Goal: Information Seeking & Learning: Learn about a topic

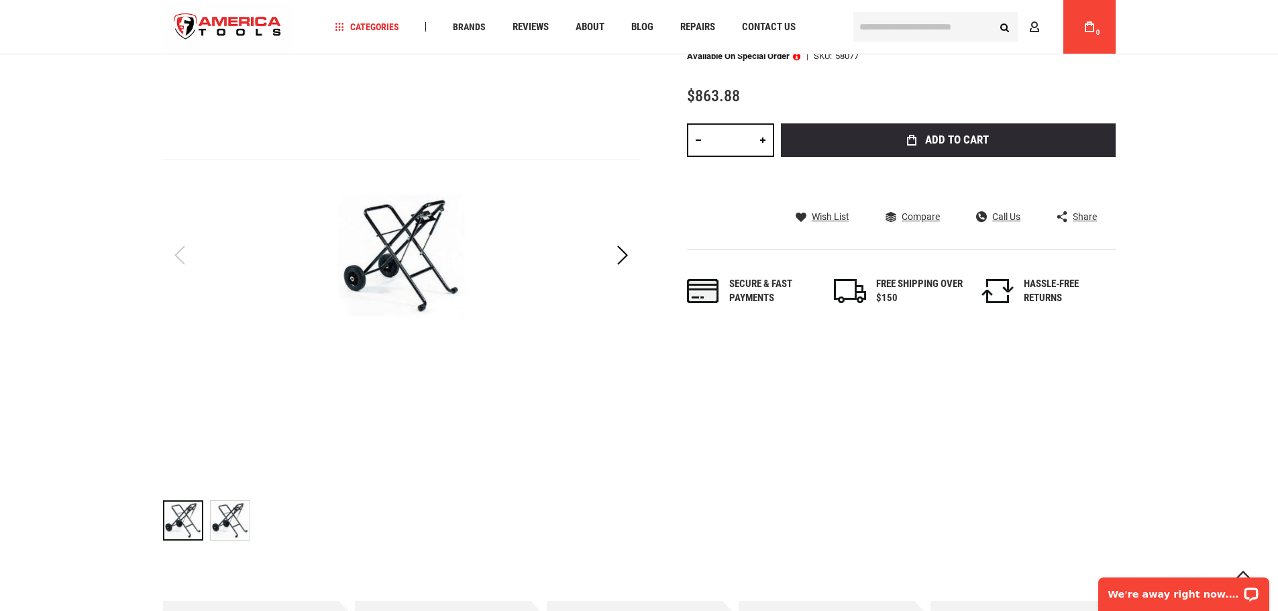
click at [234, 525] on img "RIDGID 58077 STAND, FOLDING 300C/1233" at bounding box center [230, 520] width 39 height 39
click at [182, 503] on img "RIDGID 58077 STAND, FOLDING 300C/1233" at bounding box center [183, 520] width 39 height 39
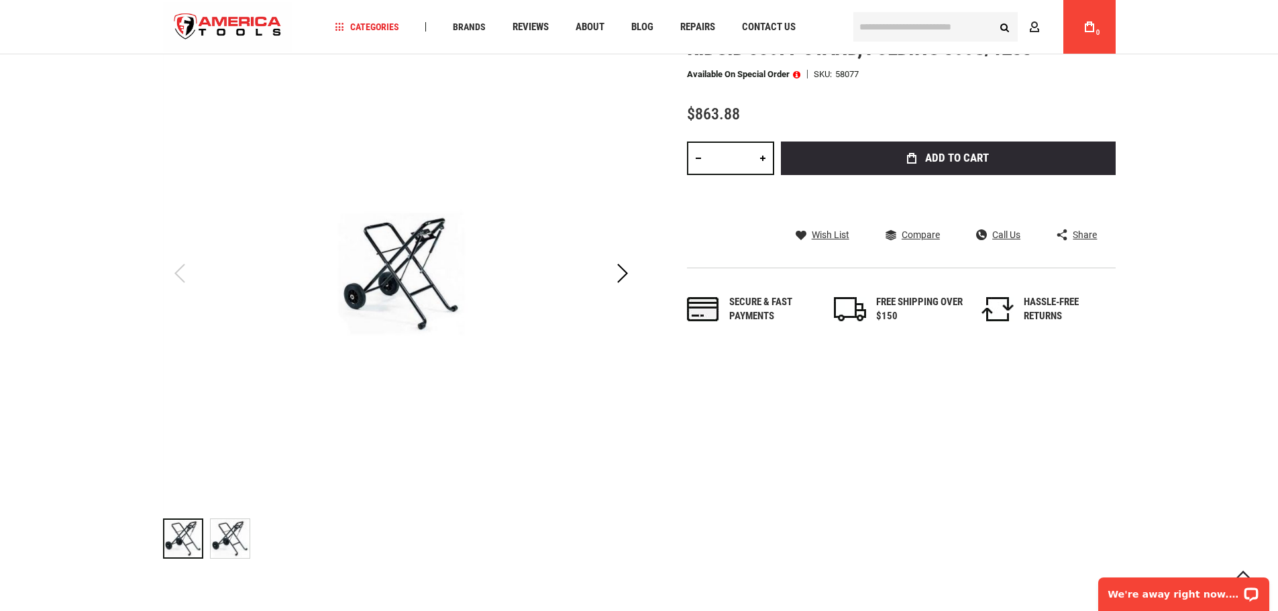
scroll to position [201, 0]
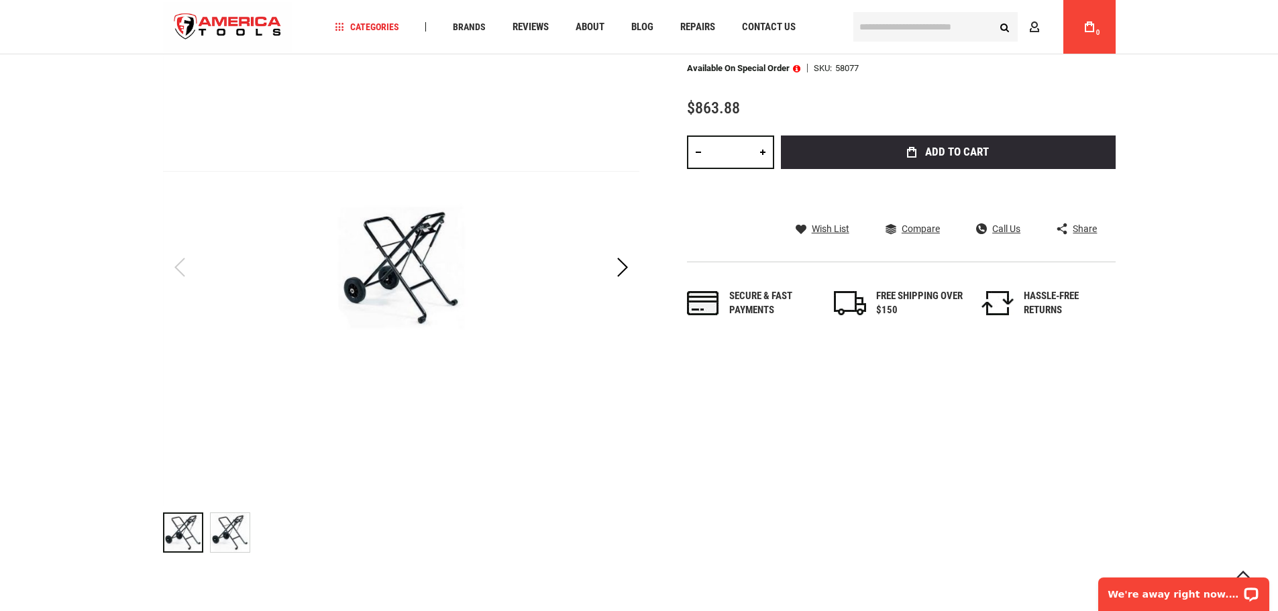
click at [225, 522] on img "RIDGID 58077 STAND, FOLDING 300C/1233" at bounding box center [230, 532] width 39 height 39
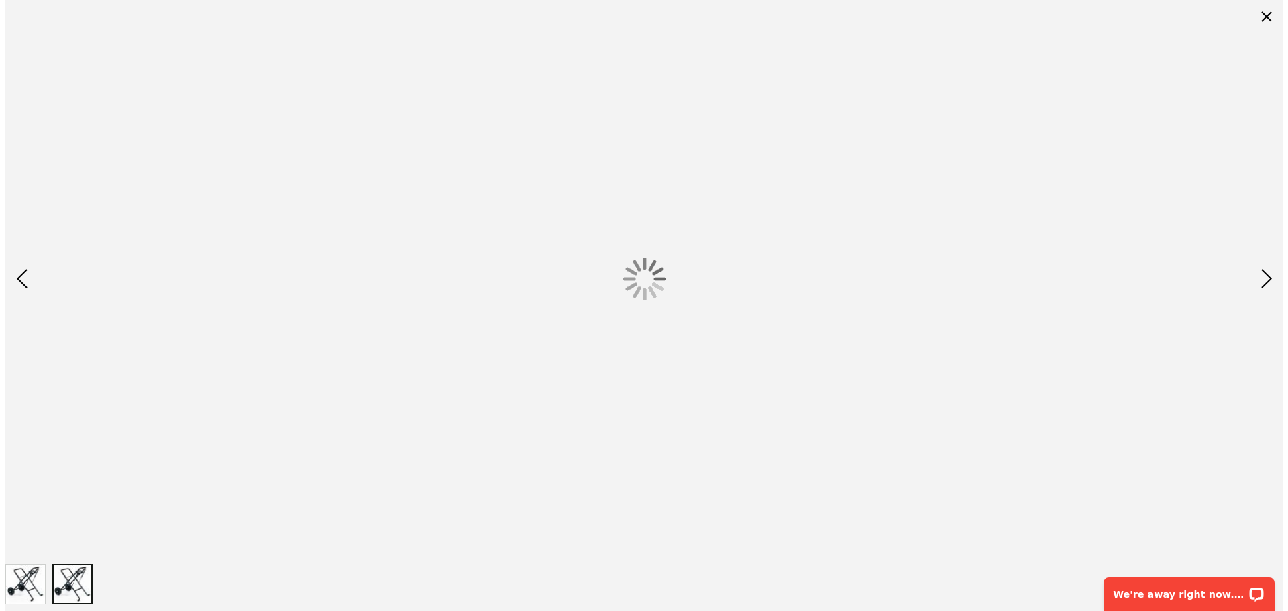
scroll to position [0, 0]
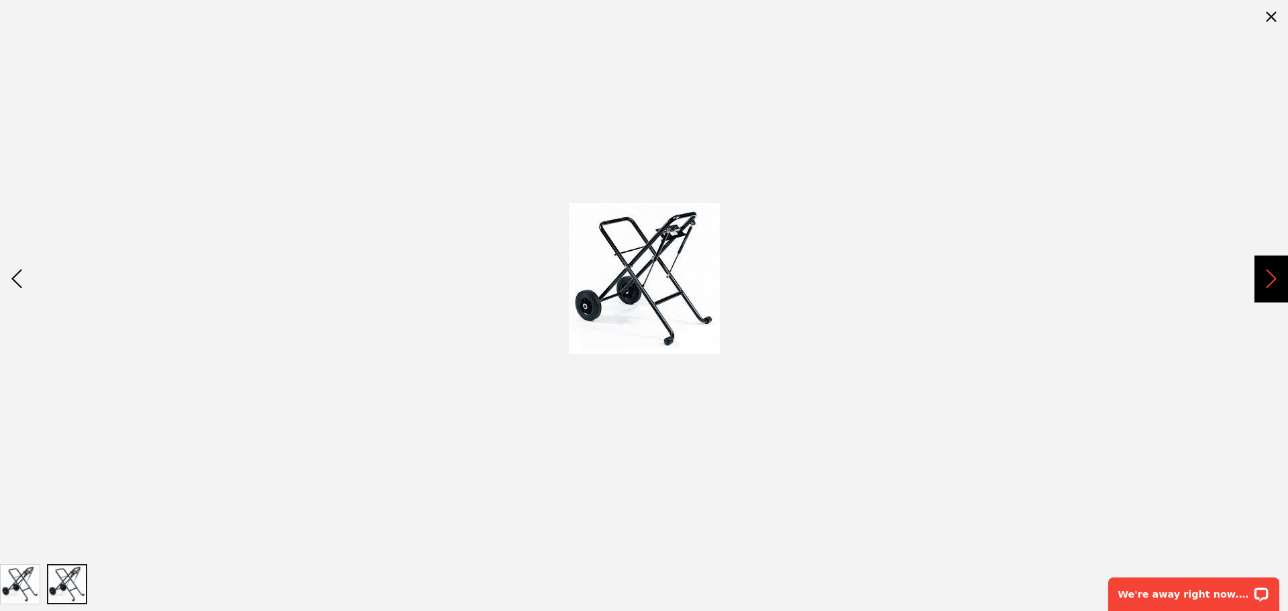
click at [1271, 285] on div "Next" at bounding box center [1272, 279] width 34 height 47
click at [1268, 283] on div "Next" at bounding box center [1272, 279] width 34 height 47
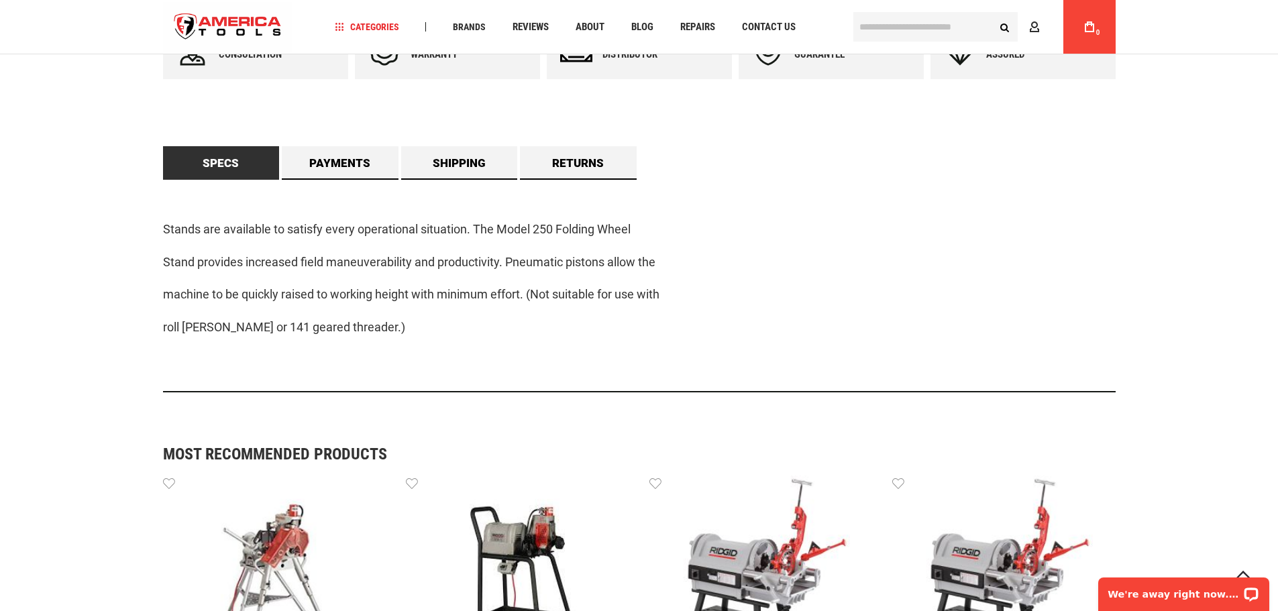
scroll to position [662, 0]
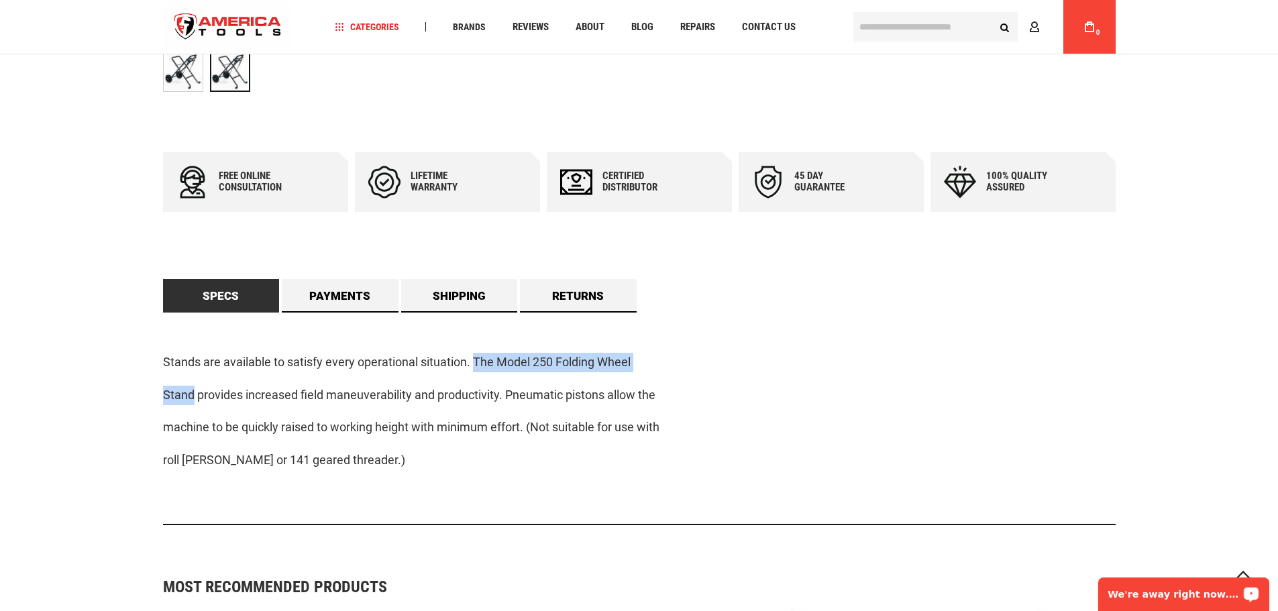
drag, startPoint x: 474, startPoint y: 361, endPoint x: 193, endPoint y: 399, distance: 283.7
click at [193, 399] on div "Stands are available to satisfy every operational situation. The Model 250 Fold…" at bounding box center [639, 419] width 953 height 213
copy div "The Model 250 Folding Wheel Stand"
click at [513, 390] on p "Stand provides increased field maneuverability and productivity. Pneumatic pist…" at bounding box center [639, 395] width 953 height 19
drag, startPoint x: 494, startPoint y: 361, endPoint x: 196, endPoint y: 399, distance: 300.4
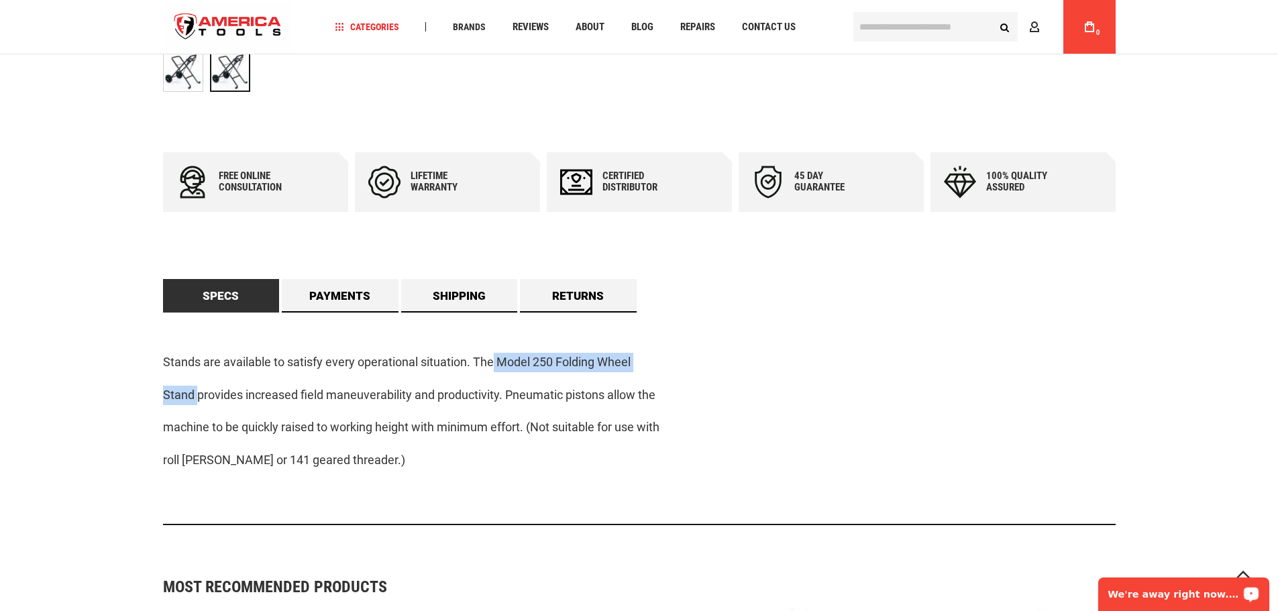
click at [196, 399] on div "Stands are available to satisfy every operational situation. The Model 250 Fold…" at bounding box center [639, 419] width 953 height 213
copy div "Model 250 Folding Wheel Stand"
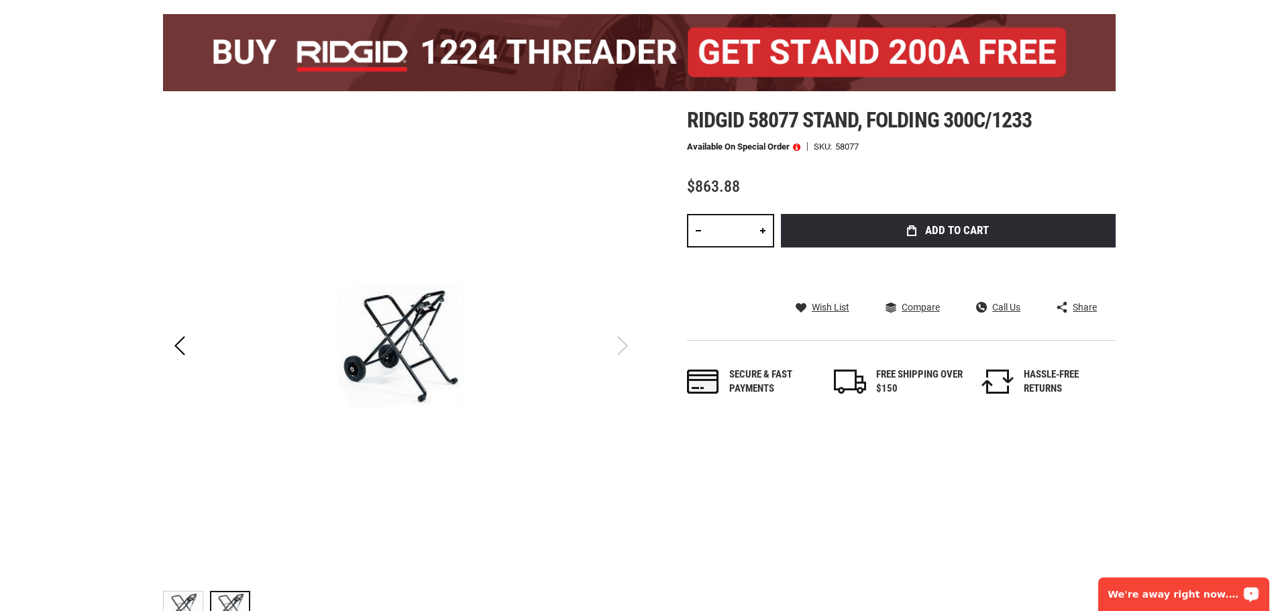
scroll to position [268, 0]
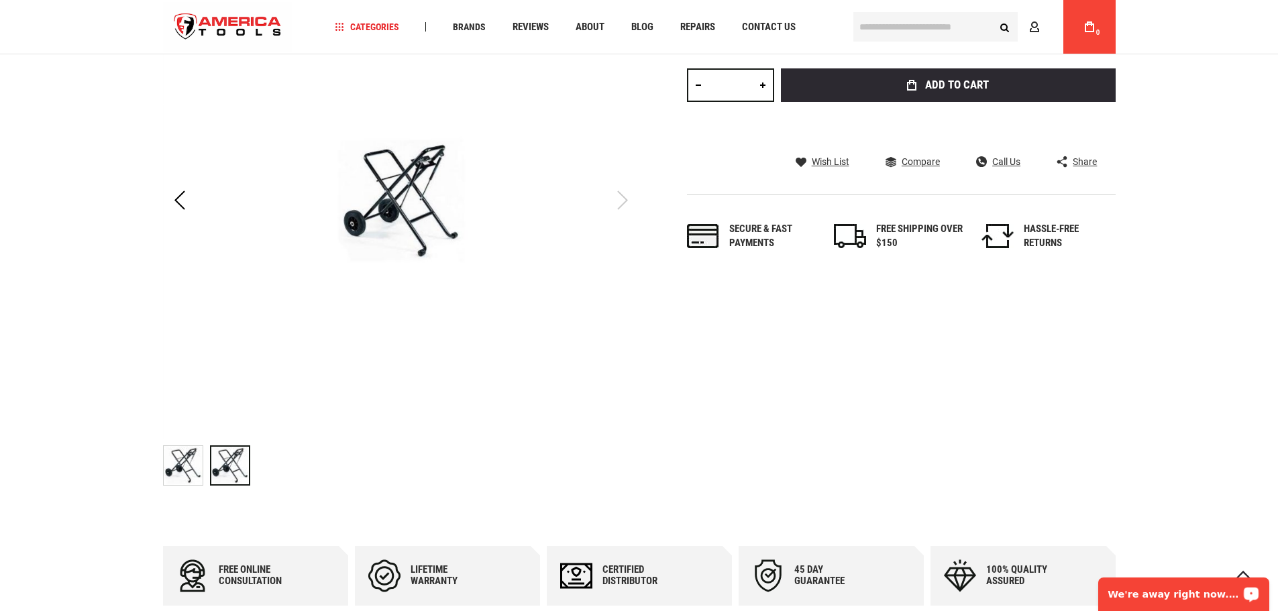
click at [172, 472] on img "RIDGID 58077 STAND, FOLDING 300C/1233" at bounding box center [183, 465] width 39 height 39
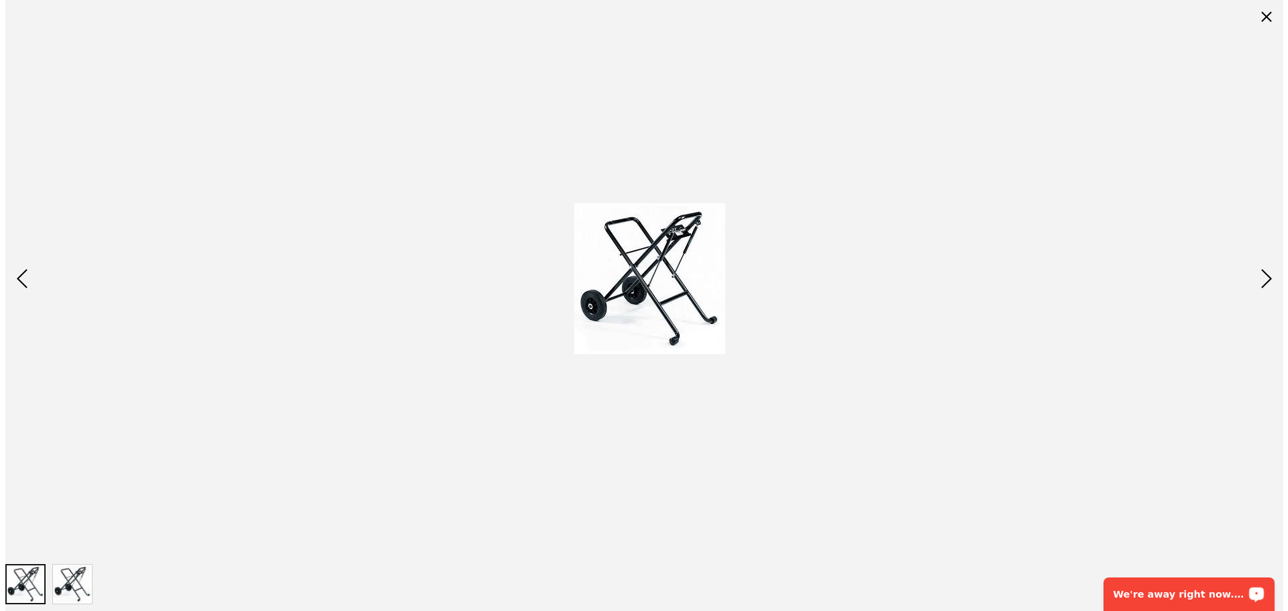
scroll to position [0, 0]
